Goal: Information Seeking & Learning: Learn about a topic

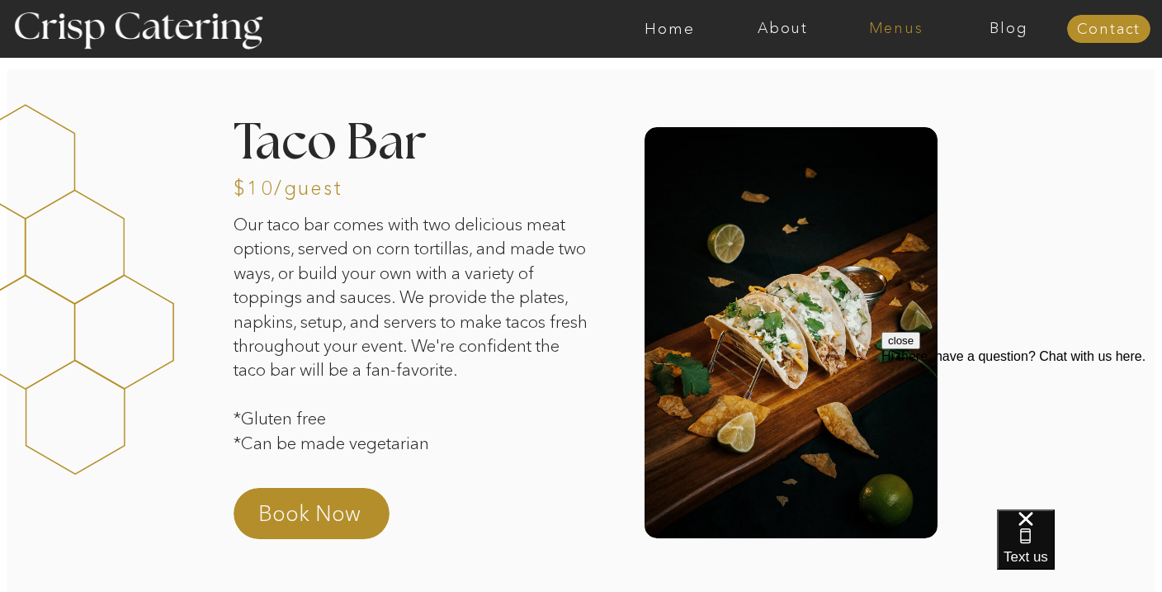
click at [880, 26] on nav "Menus" at bounding box center [895, 29] width 113 height 17
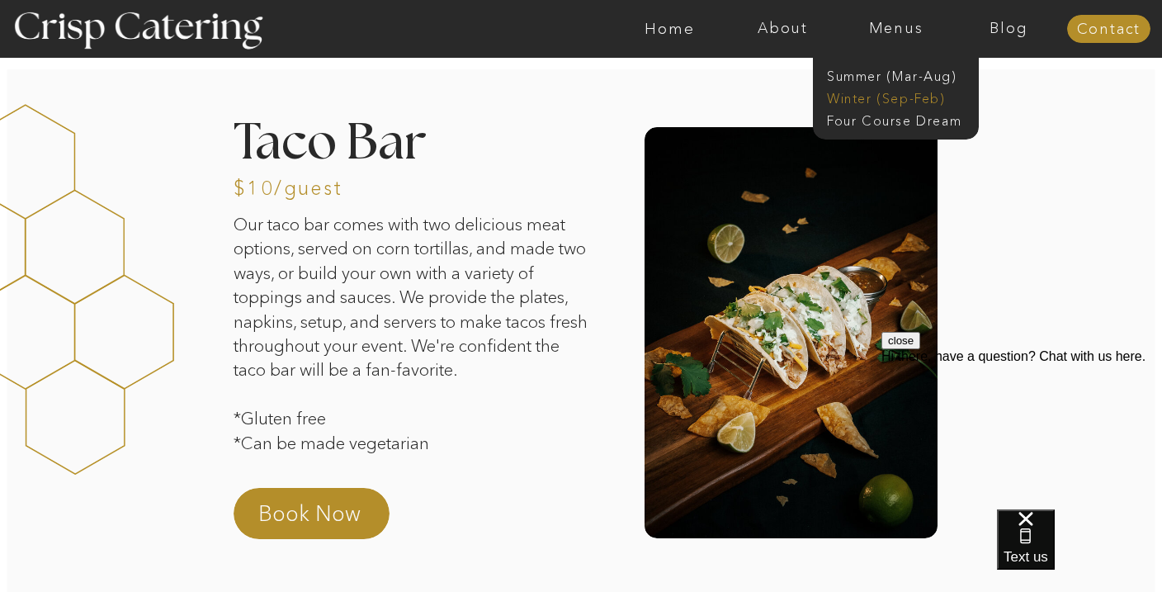
click at [863, 90] on nav "Winter (Sep-Feb)" at bounding box center [894, 97] width 135 height 16
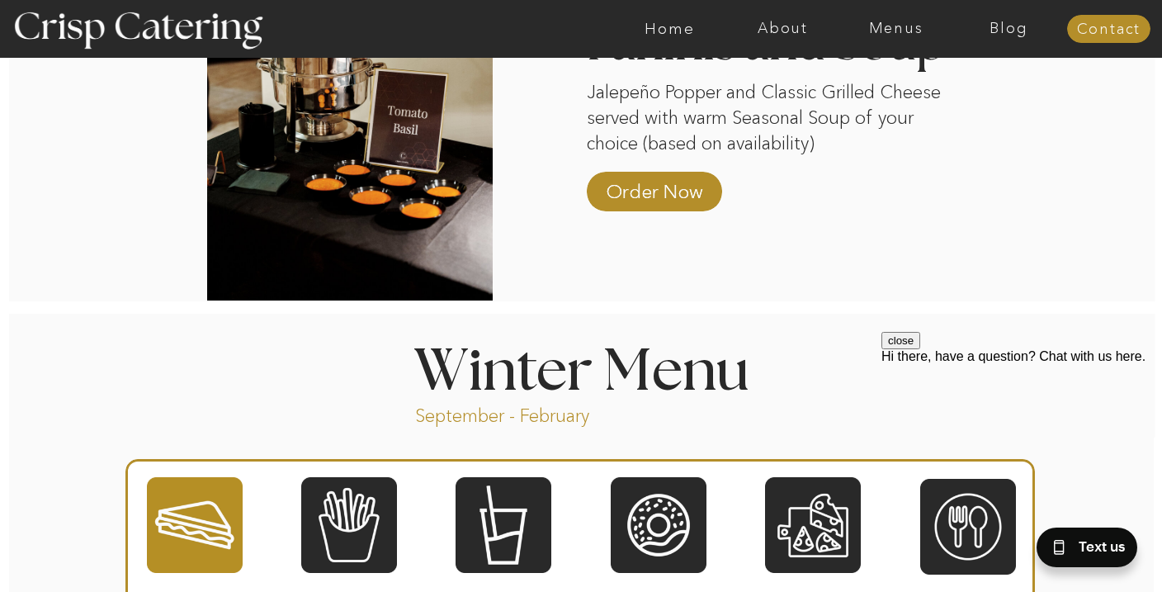
scroll to position [1530, 0]
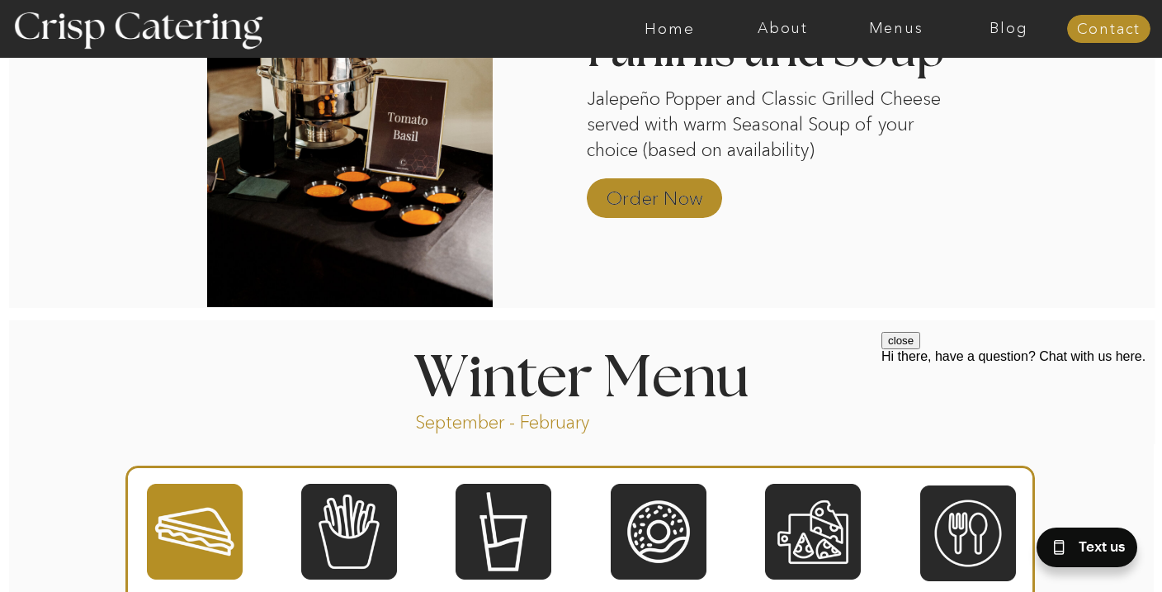
click at [654, 185] on p "Order Now" at bounding box center [654, 194] width 110 height 48
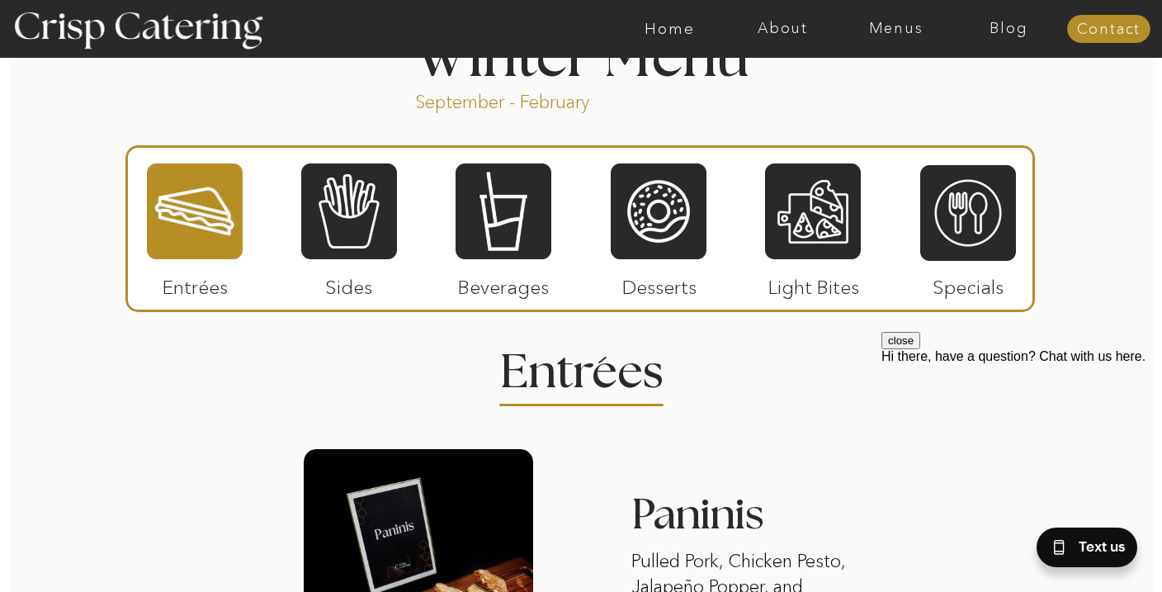
scroll to position [1838, 0]
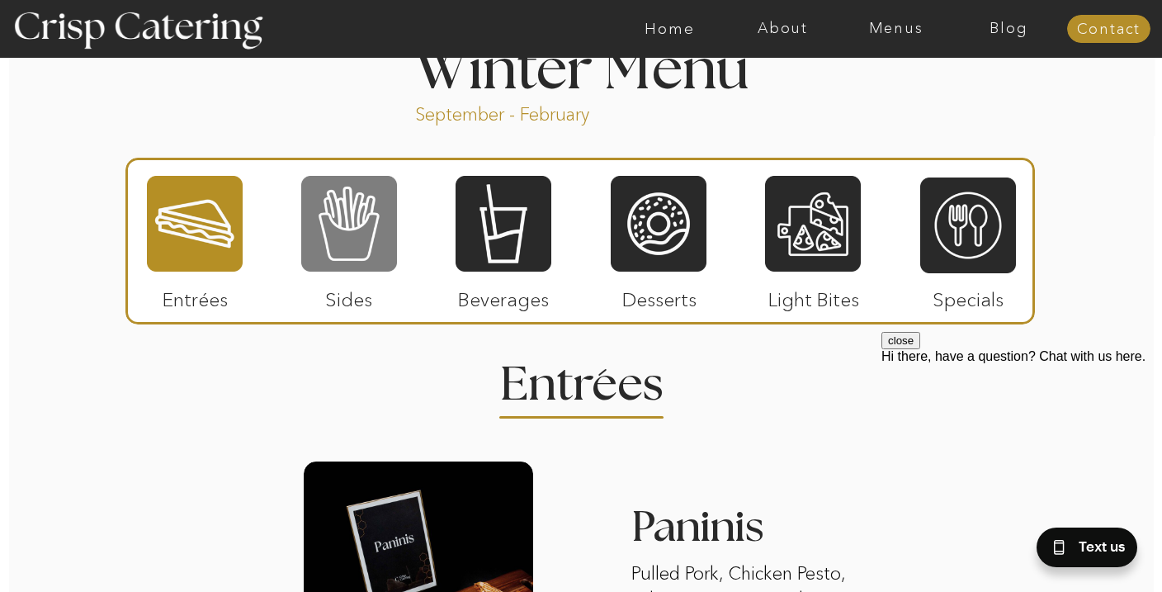
click at [328, 220] on div at bounding box center [349, 223] width 96 height 99
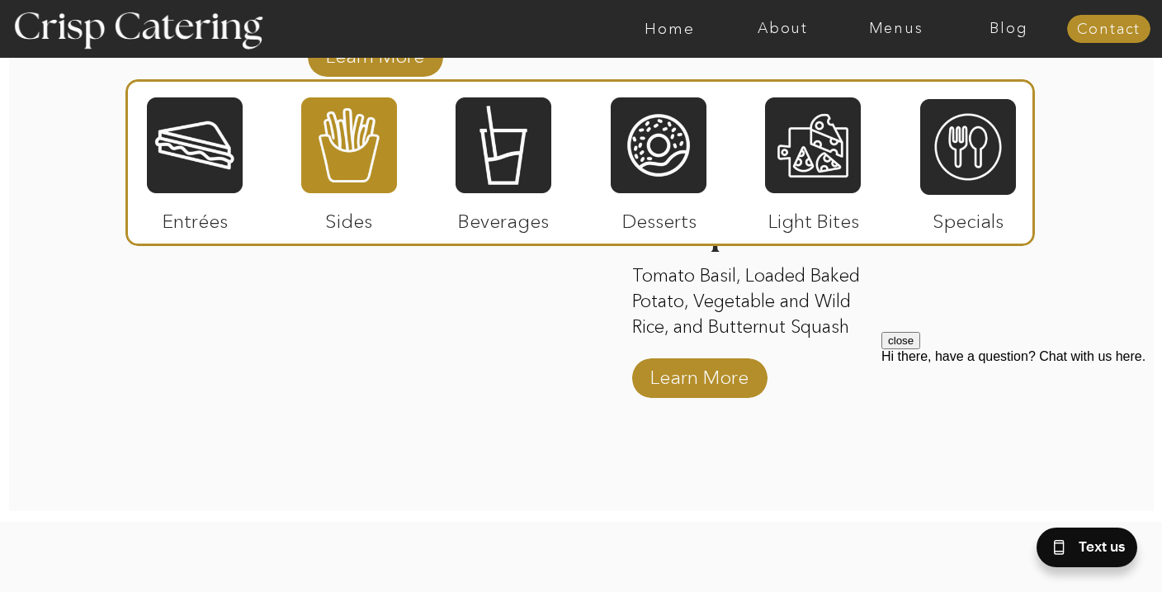
scroll to position [3118, 0]
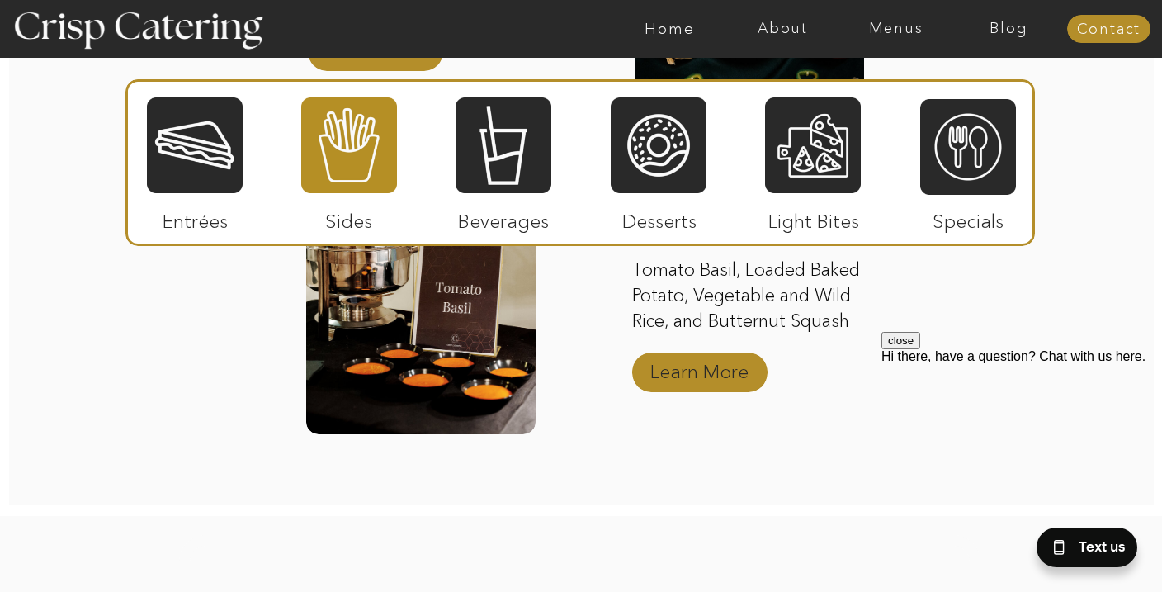
click at [715, 380] on p "Learn More" at bounding box center [699, 367] width 110 height 48
